Goal: Check status: Check status

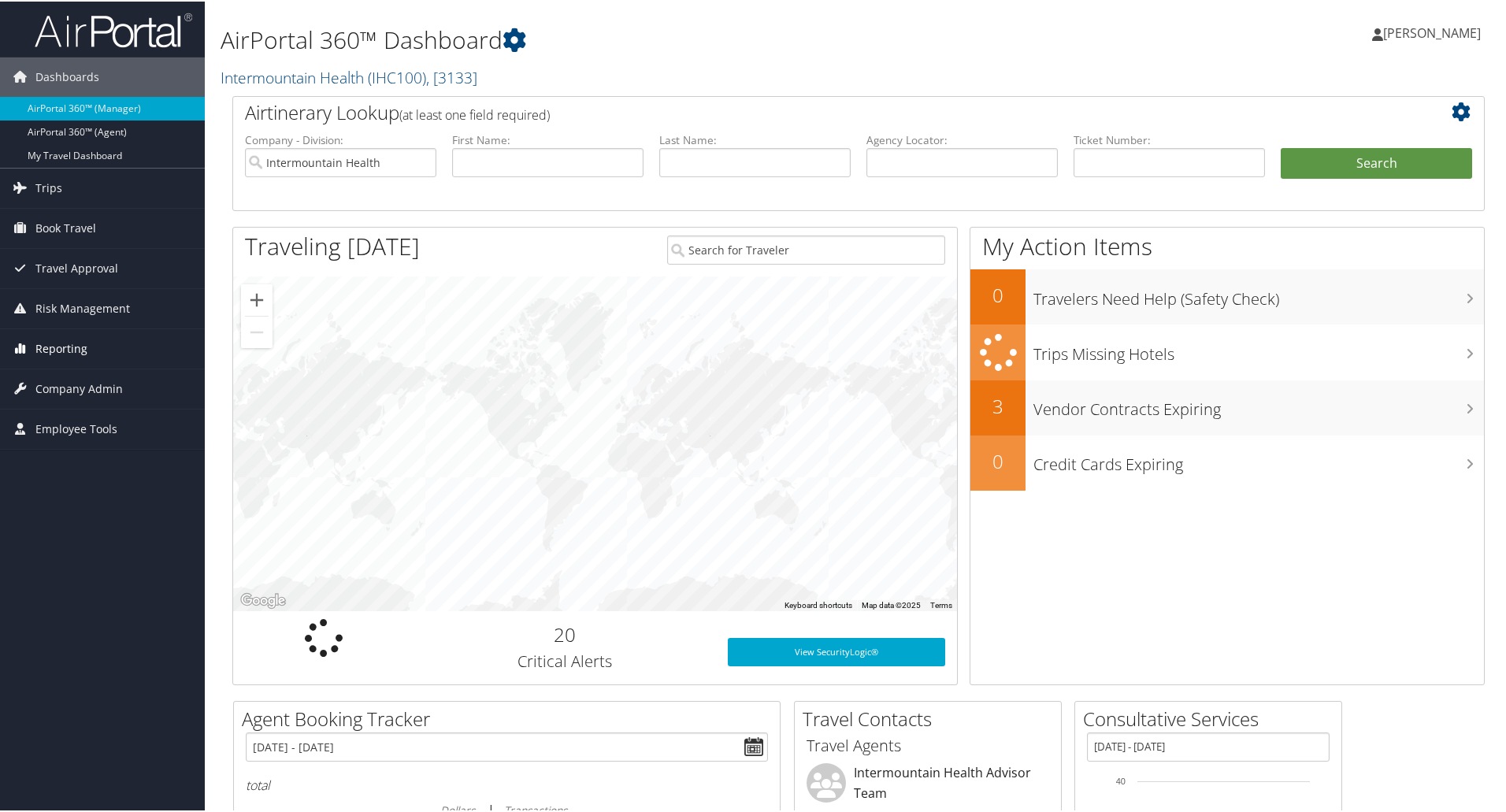
click at [57, 343] on span "Reporting" at bounding box center [61, 347] width 52 height 39
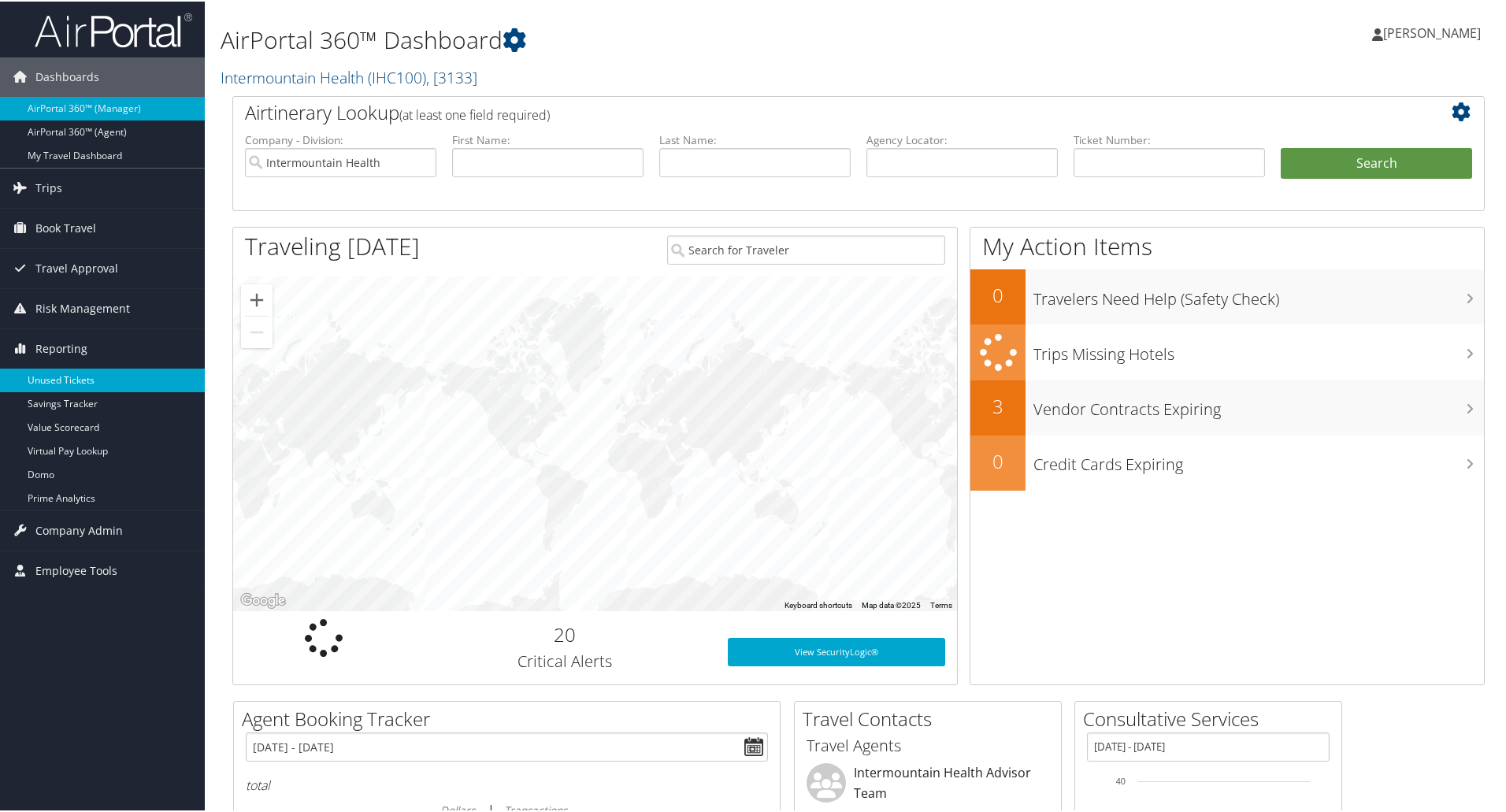
click at [69, 379] on link "Unused Tickets" at bounding box center [102, 379] width 205 height 24
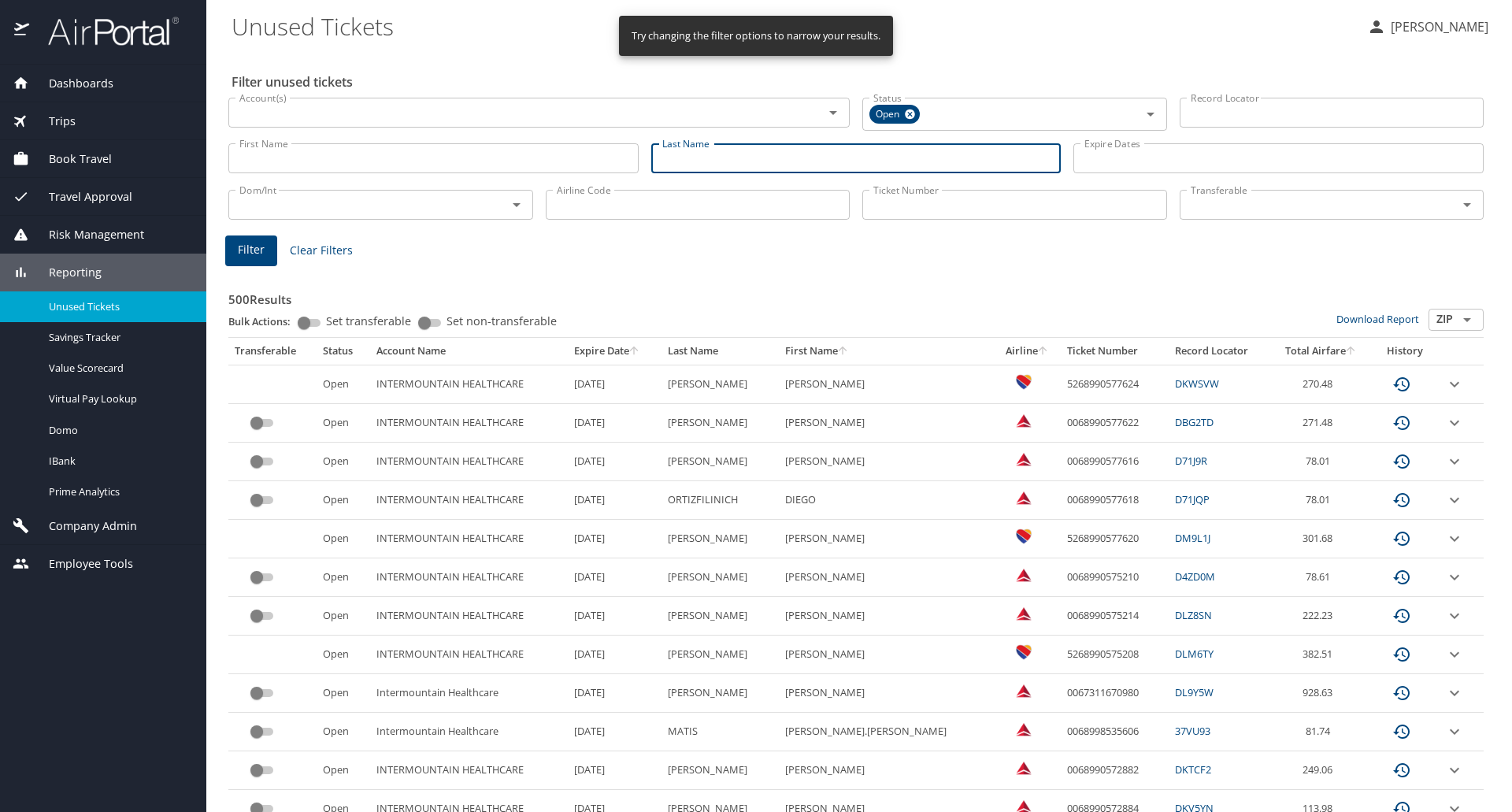
drag, startPoint x: 706, startPoint y: 155, endPoint x: 706, endPoint y: 170, distance: 15.0
click at [706, 163] on input "Last Name" at bounding box center [856, 159] width 411 height 30
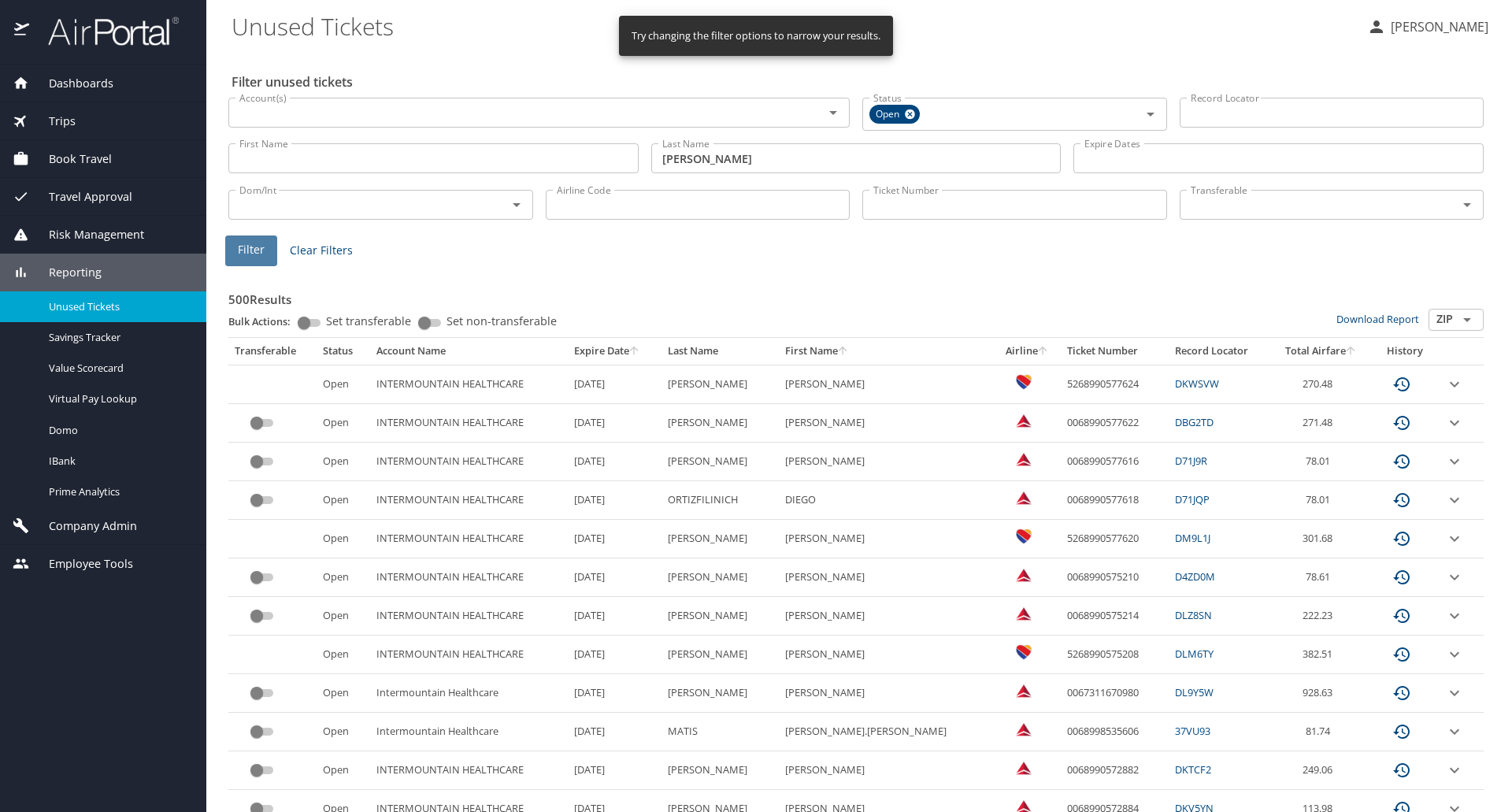
click at [255, 249] on span "Filter" at bounding box center [251, 249] width 27 height 19
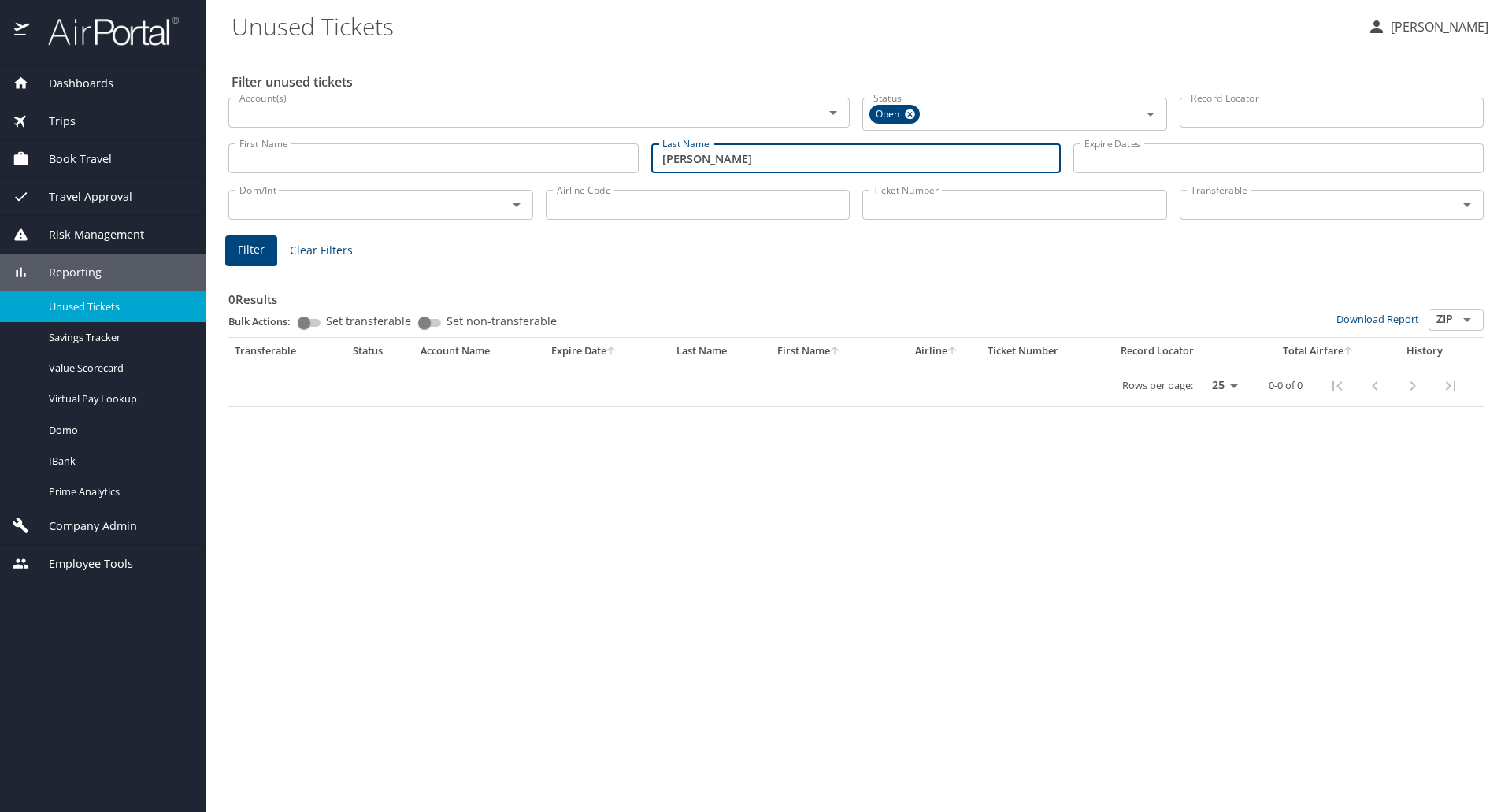
drag, startPoint x: 727, startPoint y: 158, endPoint x: 405, endPoint y: 157, distance: 322.0
click at [406, 157] on div "First Name First Name Last Name mecham Last Name Expire Dates Expire Dates" at bounding box center [856, 159] width 1268 height 56
click at [260, 253] on span "Filter" at bounding box center [251, 249] width 27 height 19
drag, startPoint x: 727, startPoint y: 158, endPoint x: 444, endPoint y: 165, distance: 283.1
click at [448, 160] on div "First Name First Name Last Name cowley Last Name Expire Dates Expire Dates" at bounding box center [856, 159] width 1268 height 56
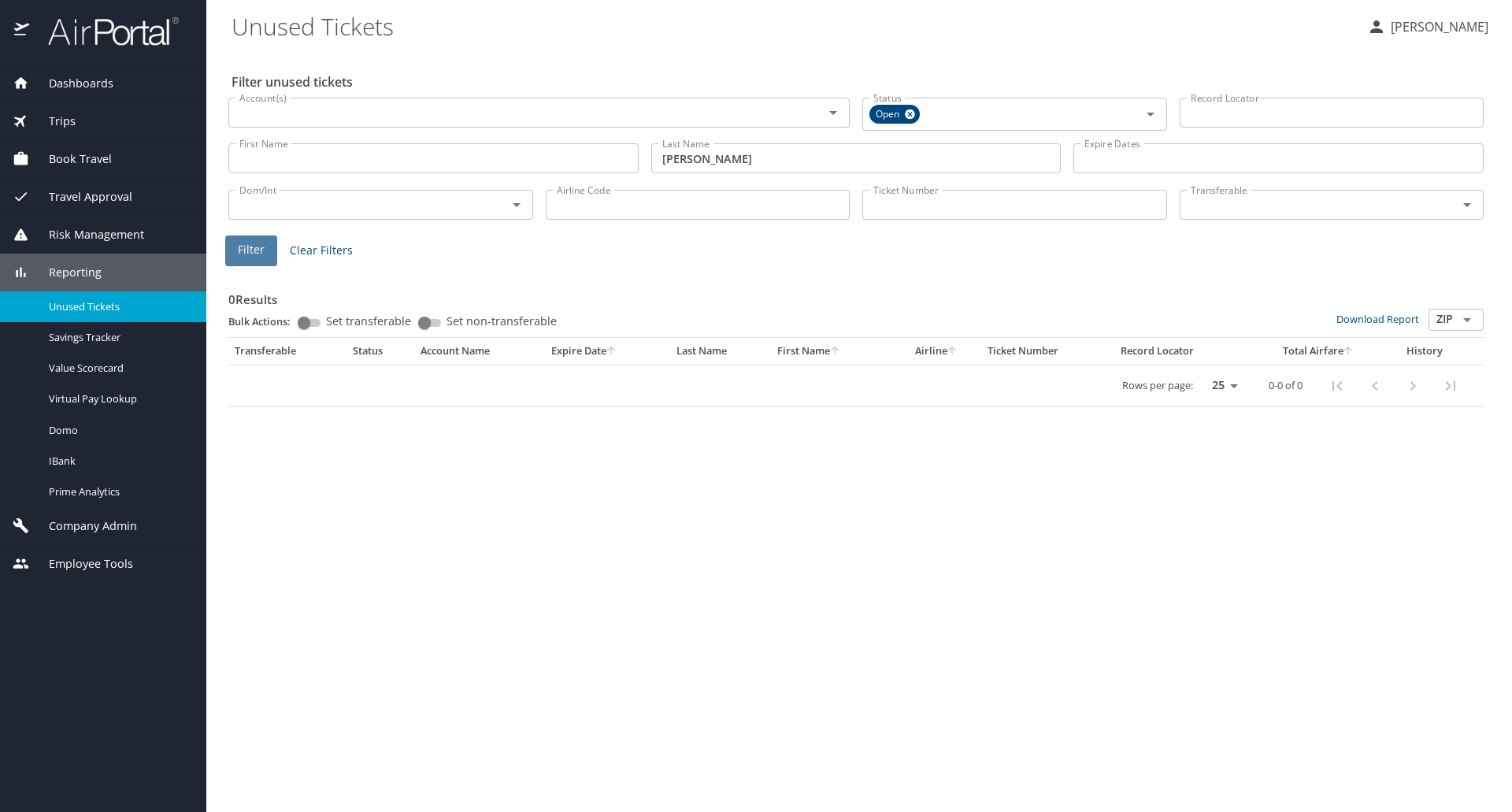
click at [232, 244] on button "Filter" at bounding box center [251, 250] width 52 height 31
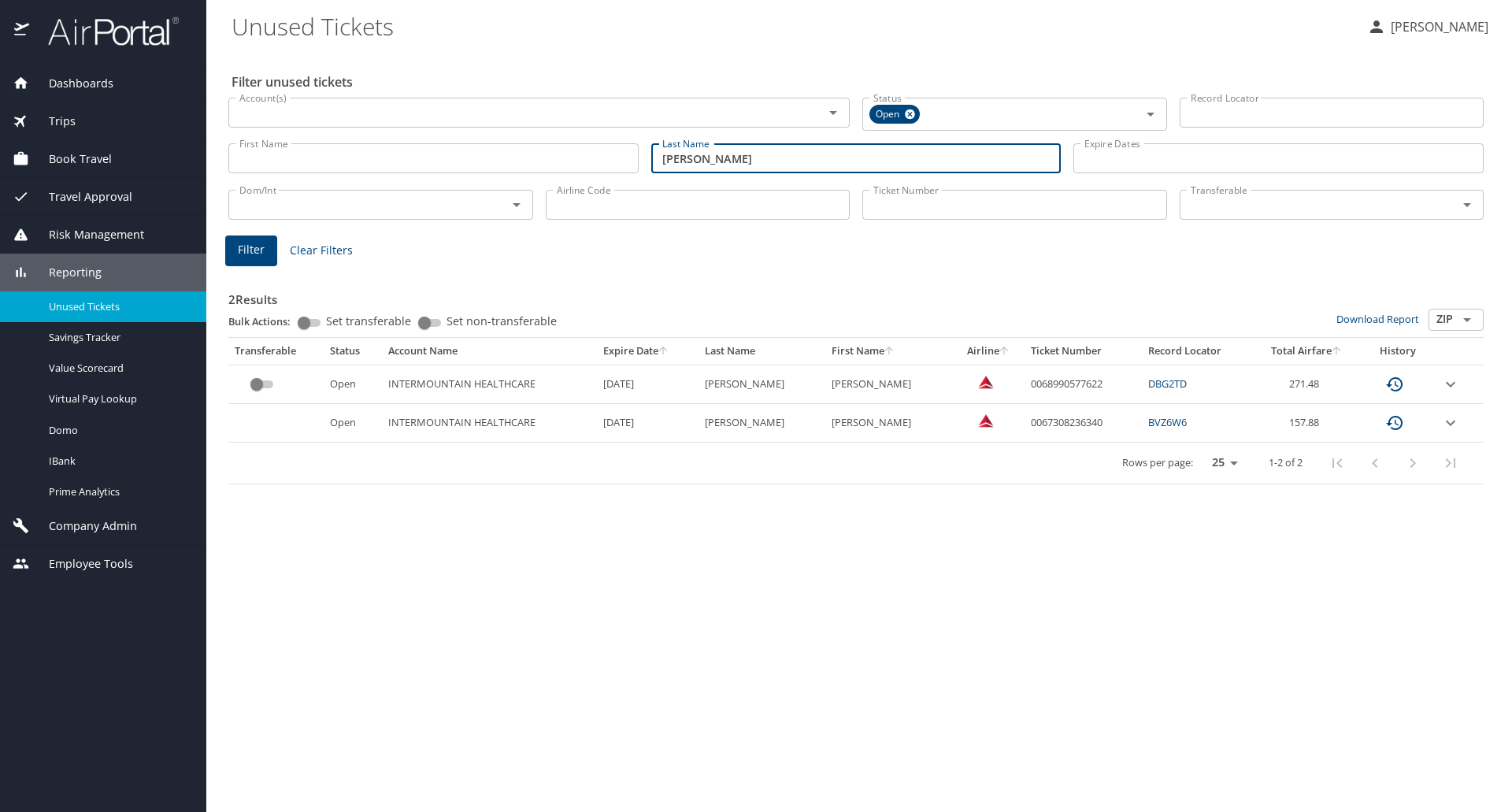
drag, startPoint x: 709, startPoint y: 160, endPoint x: 436, endPoint y: 160, distance: 273.0
click at [436, 160] on div "First Name First Name Last Name hicks Last Name Expire Dates Expire Dates" at bounding box center [856, 159] width 1268 height 56
click at [256, 244] on span "Filter" at bounding box center [251, 249] width 27 height 19
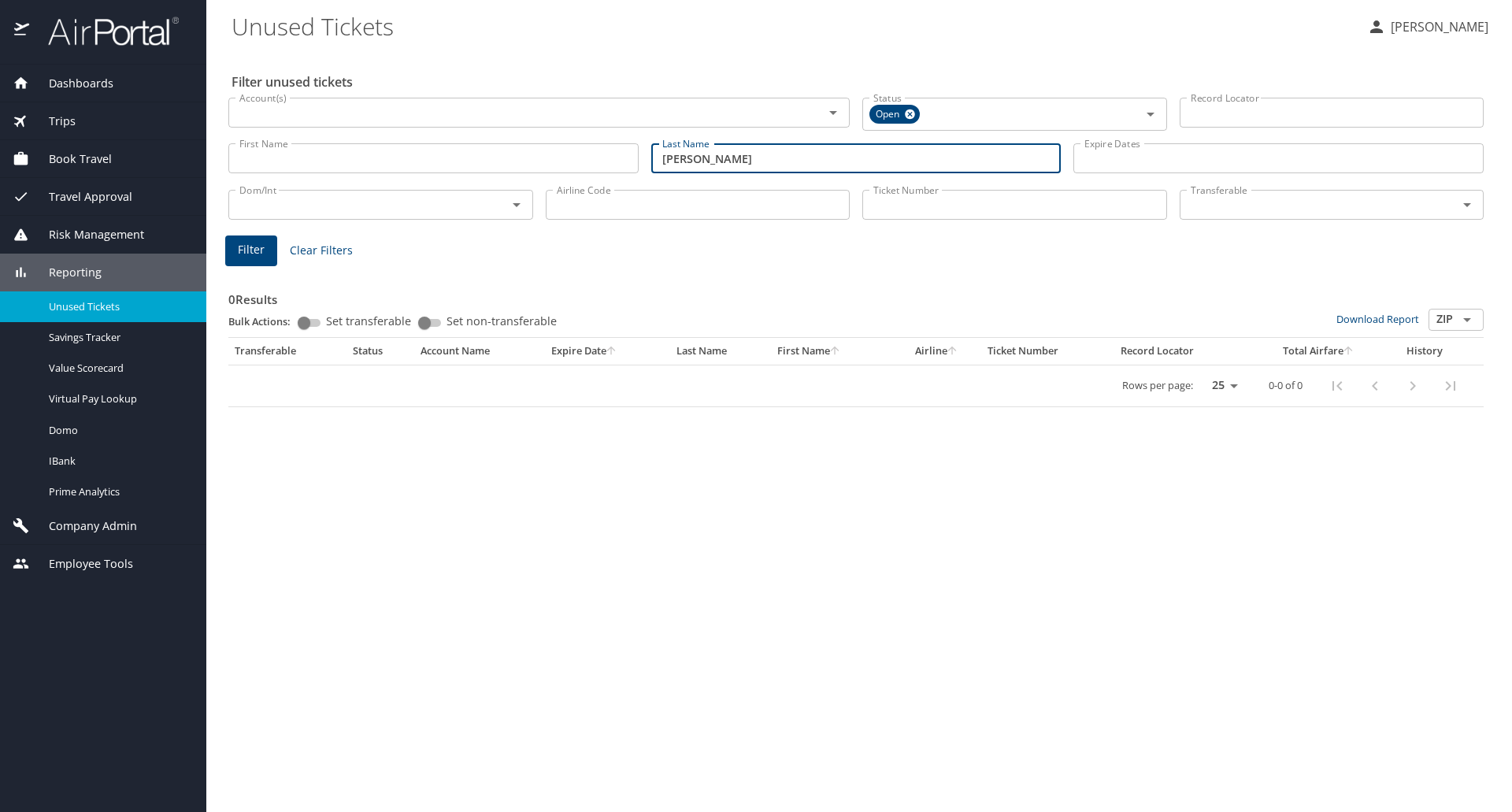
drag, startPoint x: 702, startPoint y: 155, endPoint x: 474, endPoint y: 155, distance: 228.0
click at [474, 155] on div "First Name First Name Last Name ward Last Name Expire Dates Expire Dates" at bounding box center [856, 159] width 1268 height 56
type input "klarich"
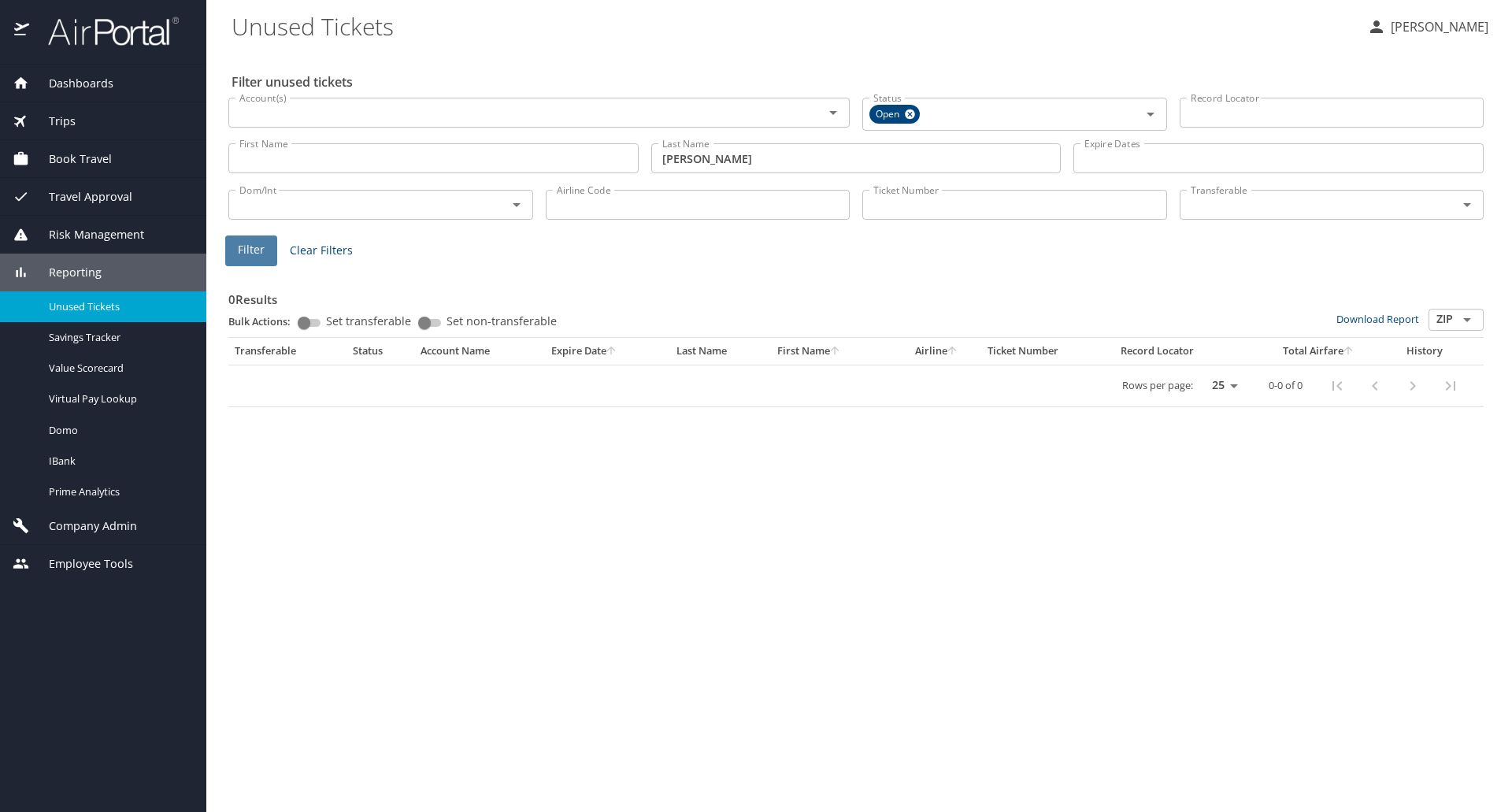
click at [249, 246] on span "Filter" at bounding box center [251, 249] width 27 height 19
